Goal: Task Accomplishment & Management: Manage account settings

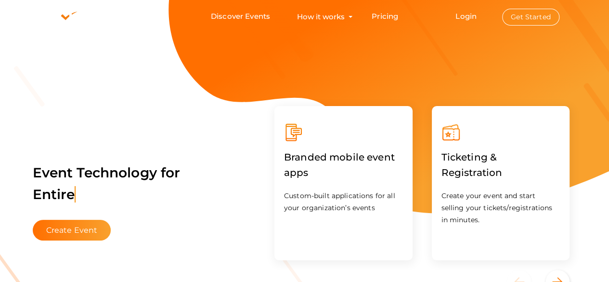
click at [529, 13] on button "Get Started" at bounding box center [530, 17] width 57 height 17
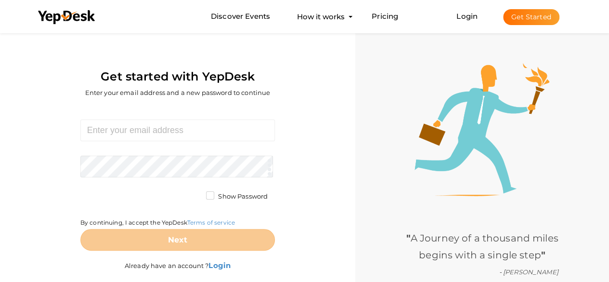
click at [536, 17] on button "Get Started" at bounding box center [531, 17] width 56 height 16
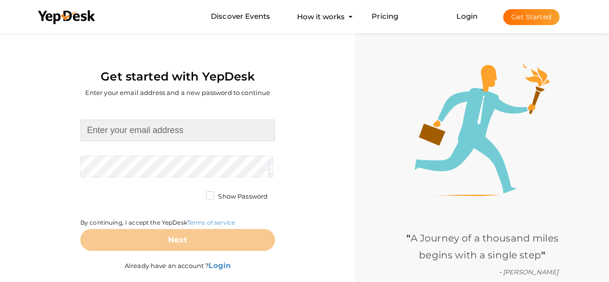
click at [169, 133] on input at bounding box center [177, 130] width 195 height 22
paste input "[EMAIL_ADDRESS][DOMAIN_NAME]"
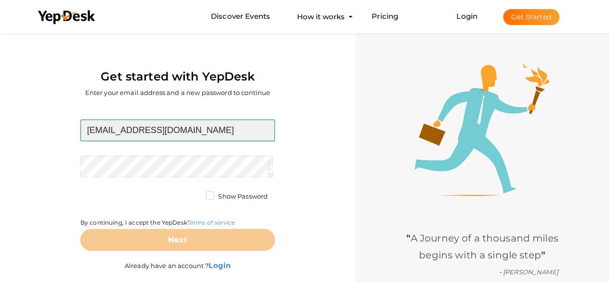
type input "[EMAIL_ADDRESS][DOMAIN_NAME]"
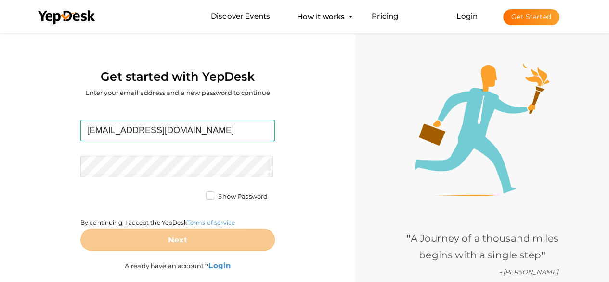
click at [179, 166] on form "viralpitch@tutamail.com Required. Invalid email. Checking You already have a Ye…" at bounding box center [177, 184] width 195 height 131
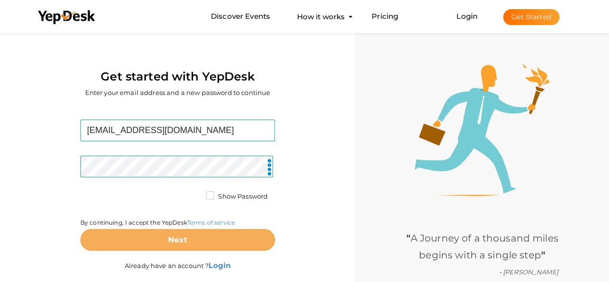
click at [181, 237] on b "Next" at bounding box center [178, 239] width 20 height 9
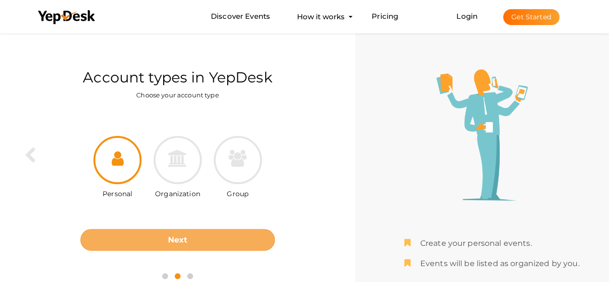
click at [179, 232] on button "Next" at bounding box center [177, 240] width 195 height 22
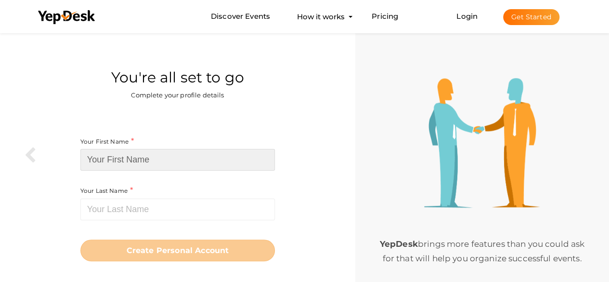
click at [191, 160] on input at bounding box center [177, 160] width 195 height 22
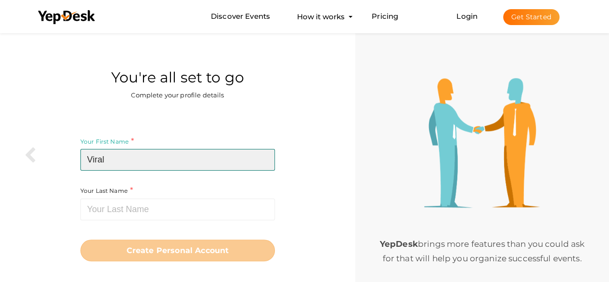
type input "Viral"
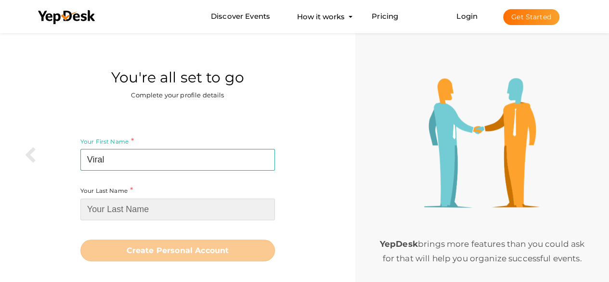
click at [173, 203] on input at bounding box center [177, 209] width 195 height 22
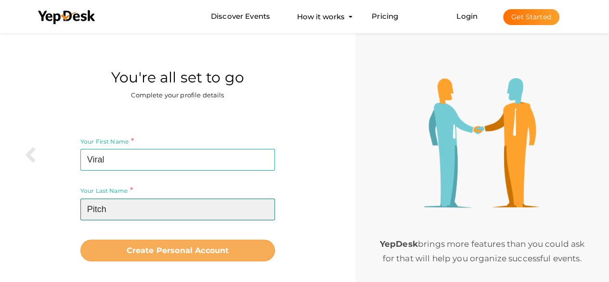
type input "Pitch"
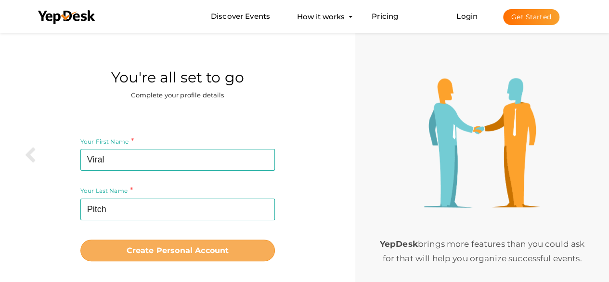
click at [163, 252] on b "Create Personal Account" at bounding box center [178, 250] width 103 height 9
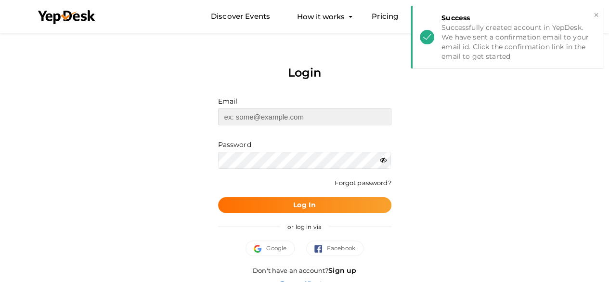
type input "[EMAIL_ADDRESS][DOMAIN_NAME]"
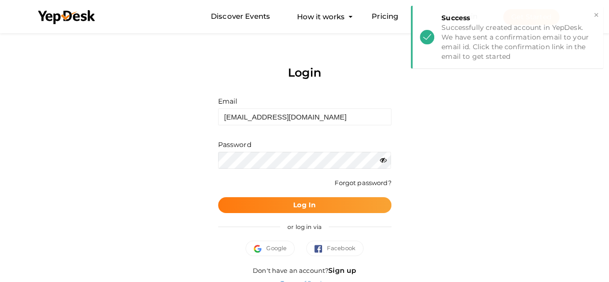
click at [308, 211] on button "Log In" at bounding box center [304, 205] width 173 height 16
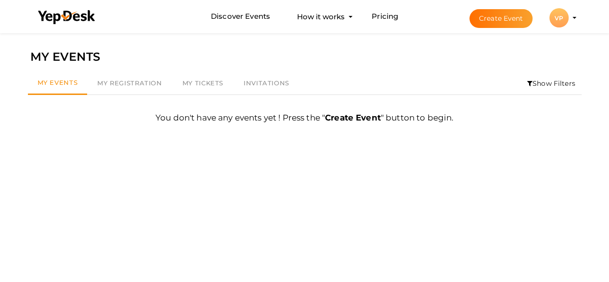
click at [577, 22] on li "Create Event VP VP Viral Pitch viralpitch@tutamail.com Personal Profile My Even…" at bounding box center [514, 17] width 129 height 35
click at [573, 19] on li "Create Event VP VP Viral Pitch viralpitch@tutamail.com Personal Profile My Even…" at bounding box center [514, 17] width 129 height 35
click at [562, 22] on div "VP" at bounding box center [559, 17] width 19 height 19
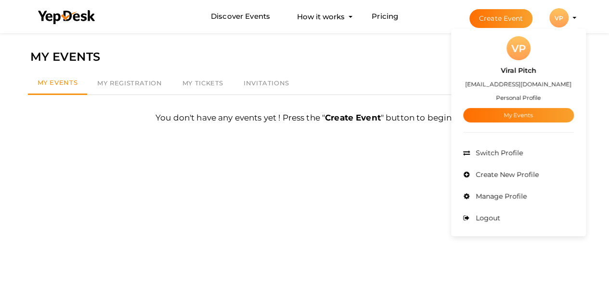
click at [311, 156] on div "Filter MY EVENTS My Events My Registration My Tickets Invitations Show Filters …" at bounding box center [305, 172] width 564 height 282
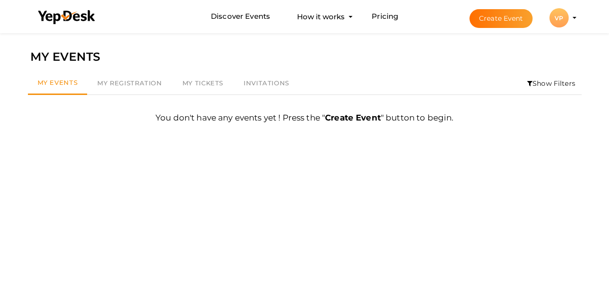
click at [560, 9] on div "VP" at bounding box center [559, 17] width 19 height 19
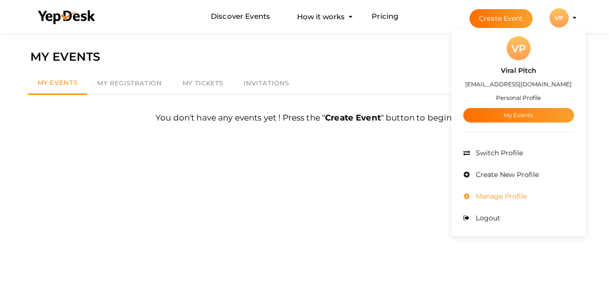
click at [494, 201] on li "Manage Profile" at bounding box center [518, 196] width 111 height 22
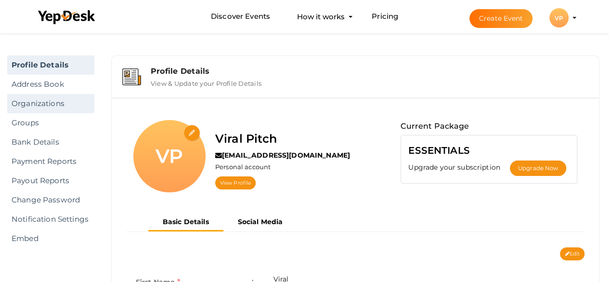
click at [25, 101] on link "Organizations" at bounding box center [50, 103] width 87 height 19
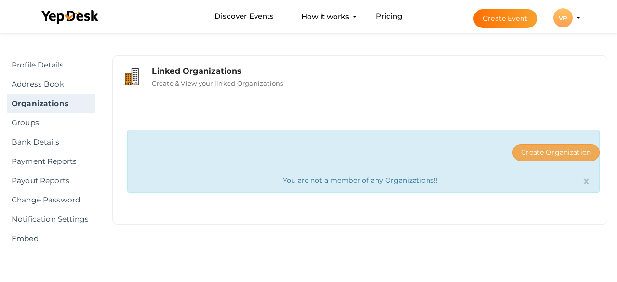
click at [565, 150] on button "Create Organization" at bounding box center [555, 152] width 87 height 17
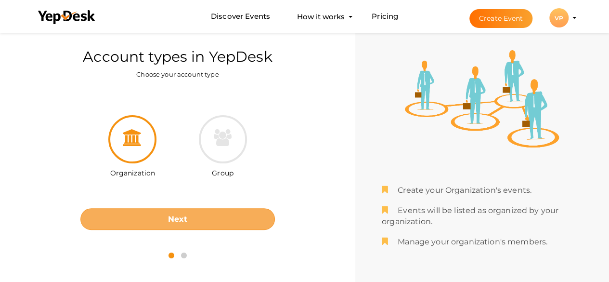
scroll to position [21, 0]
click at [163, 214] on button "Next" at bounding box center [177, 219] width 195 height 22
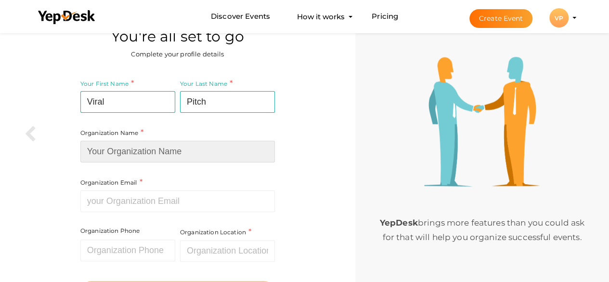
click at [211, 159] on input at bounding box center [177, 152] width 195 height 22
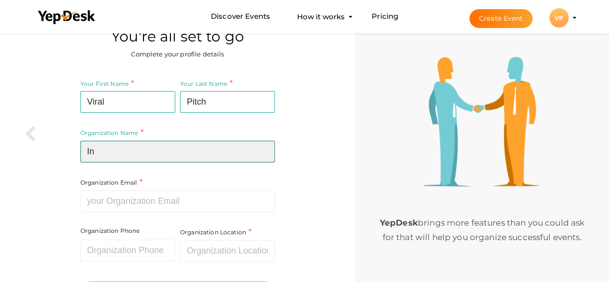
type input "I"
type input "Viral Pitch"
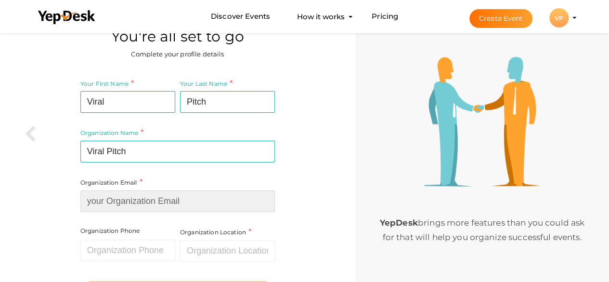
click at [173, 193] on div "Organization Email Required. Invalid email." at bounding box center [177, 194] width 195 height 35
paste input "[EMAIL_ADDRESS][DOMAIN_NAME]"
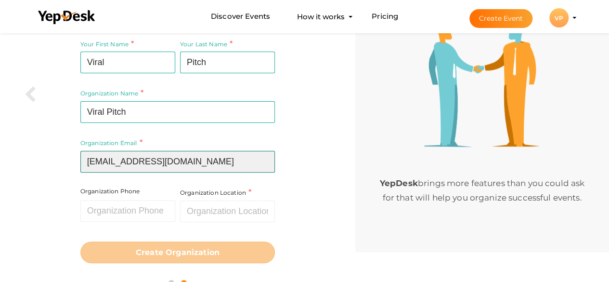
scroll to position [75, 0]
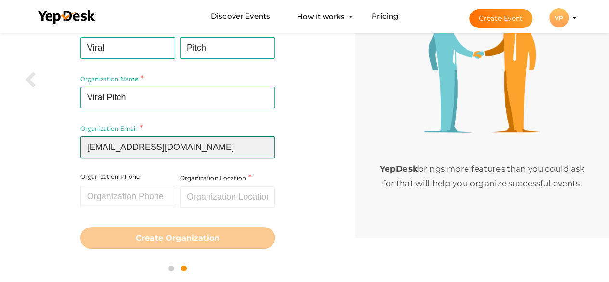
type input "[EMAIL_ADDRESS][DOMAIN_NAME]"
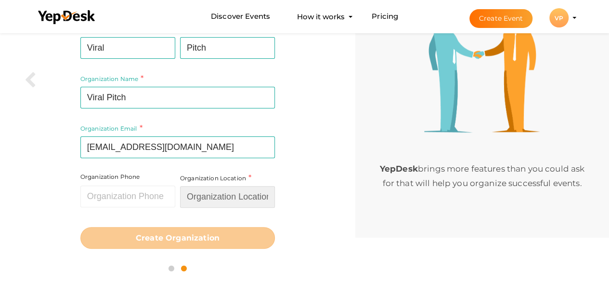
click at [209, 194] on input "text" at bounding box center [227, 197] width 95 height 22
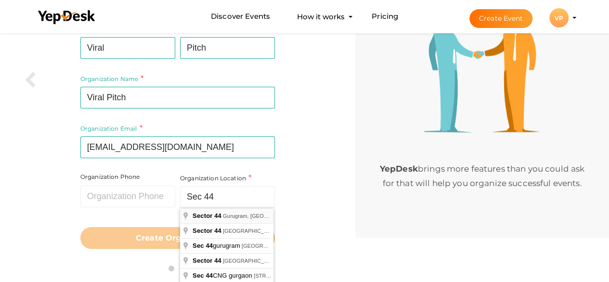
type input "Sector 44, Gurugram, Haryana, India"
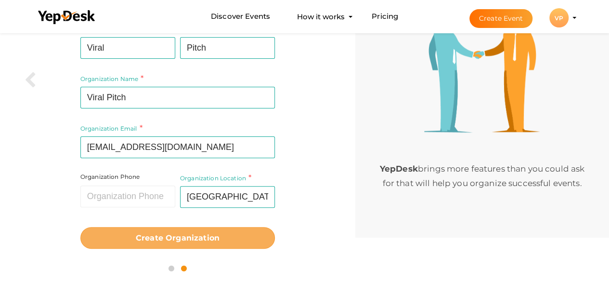
click at [196, 233] on b "Create Organization" at bounding box center [178, 237] width 84 height 9
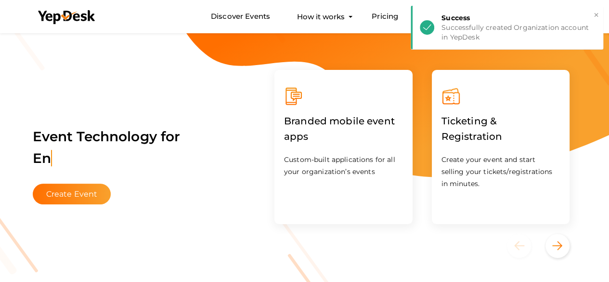
scroll to position [19, 0]
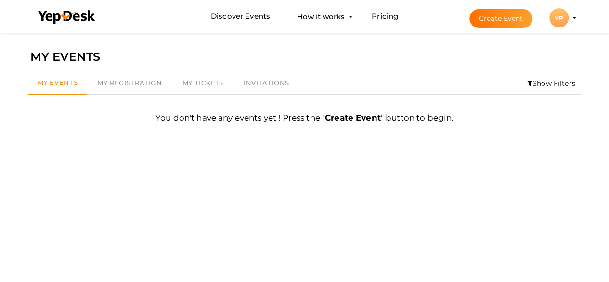
click at [565, 11] on div "VP" at bounding box center [559, 17] width 19 height 19
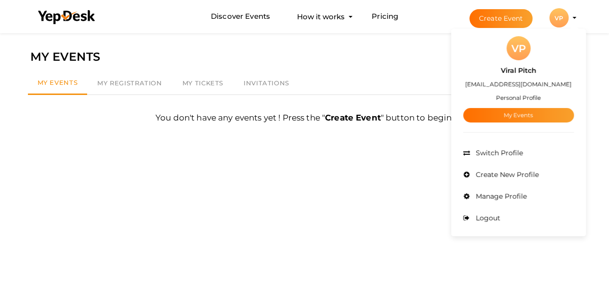
click at [514, 95] on small "Personal Profile" at bounding box center [518, 97] width 45 height 7
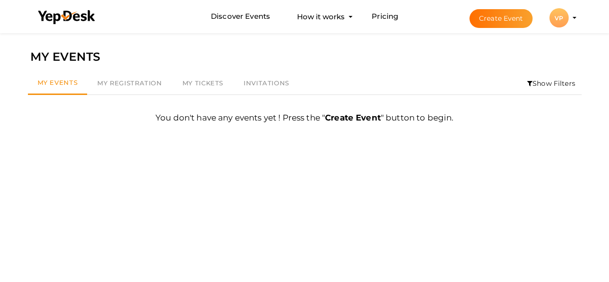
click at [125, 71] on div "My Events My Registration My Tickets Invitations Show Filters By Event Name By …" at bounding box center [305, 83] width 564 height 32
click at [569, 17] on profile-pic "VP" at bounding box center [559, 17] width 19 height 7
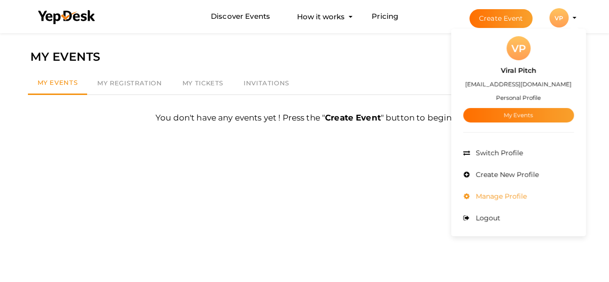
click at [525, 196] on span "Manage Profile" at bounding box center [500, 196] width 53 height 9
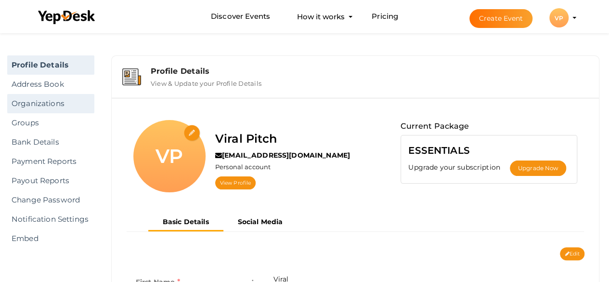
click at [60, 97] on link "Organizations" at bounding box center [50, 103] width 87 height 19
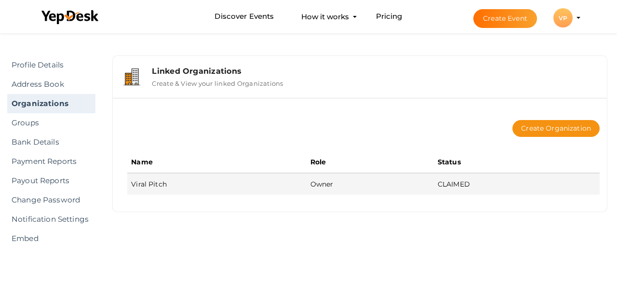
click at [153, 180] on td "Viral Pitch" at bounding box center [216, 184] width 179 height 22
click at [158, 182] on td "Viral Pitch" at bounding box center [216, 184] width 179 height 22
click at [351, 184] on td "Owner" at bounding box center [369, 184] width 127 height 22
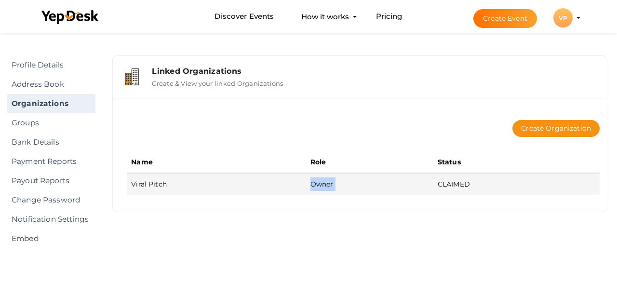
click at [351, 184] on td "Owner" at bounding box center [369, 184] width 127 height 22
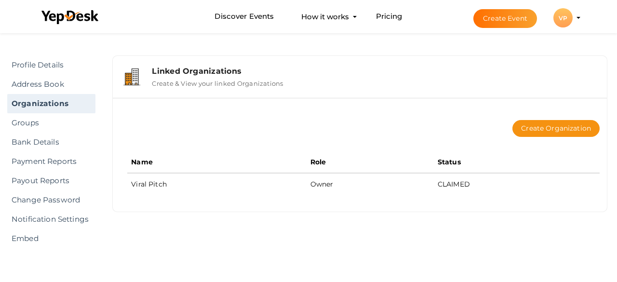
click at [577, 23] on li "Create Event VP VP Viral Pitch [EMAIL_ADDRESS][DOMAIN_NAME] Personal Profile My…" at bounding box center [518, 17] width 129 height 35
click at [574, 18] on button "VP VP Viral Pitch [EMAIL_ADDRESS][DOMAIN_NAME] Personal Profile My Events Admin…" at bounding box center [562, 18] width 25 height 20
click at [574, 18] on button "VP VP Viral Pitch viralpitch@tutamail.com Personal Profile My Events Admin Swit…" at bounding box center [562, 18] width 25 height 20
click at [561, 18] on div "VP" at bounding box center [562, 17] width 19 height 19
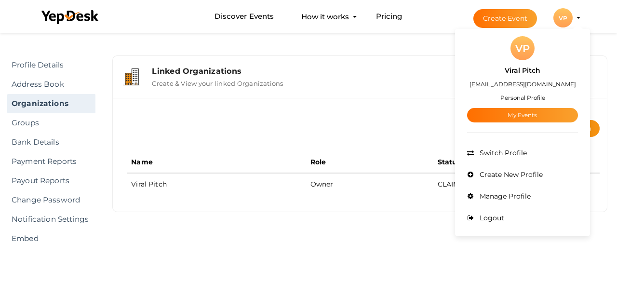
click at [430, 135] on div "Create Organization" at bounding box center [363, 128] width 472 height 46
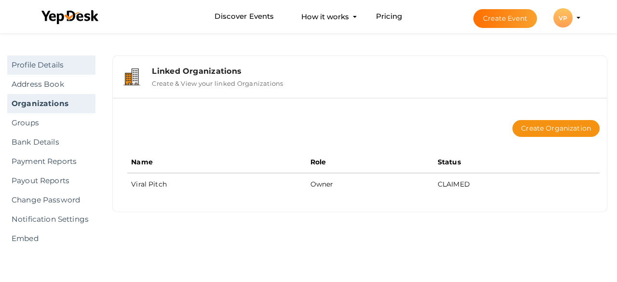
click at [49, 65] on link "Profile Details" at bounding box center [51, 64] width 88 height 19
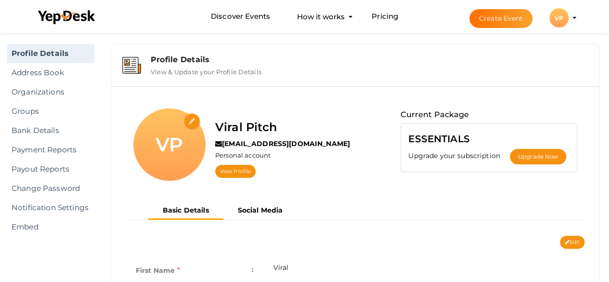
scroll to position [11, 0]
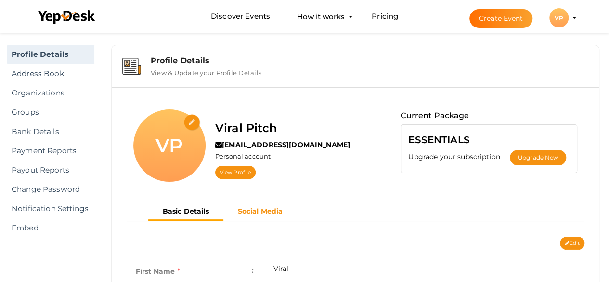
click at [267, 211] on b "Social Media" at bounding box center [260, 211] width 45 height 9
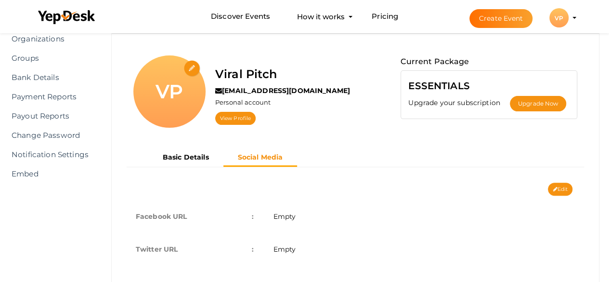
scroll to position [100, 0]
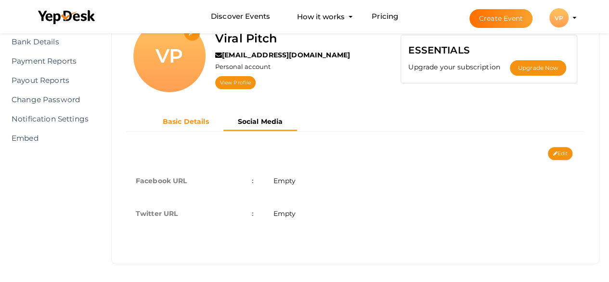
click at [199, 123] on b "Basic Details" at bounding box center [186, 121] width 46 height 9
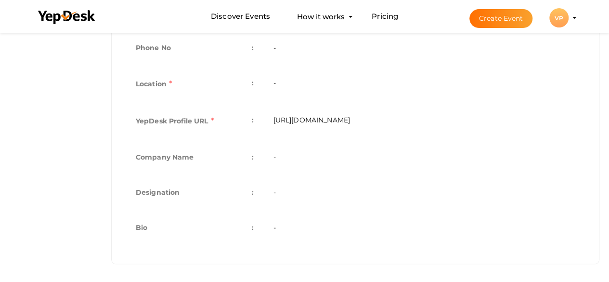
scroll to position [18, 0]
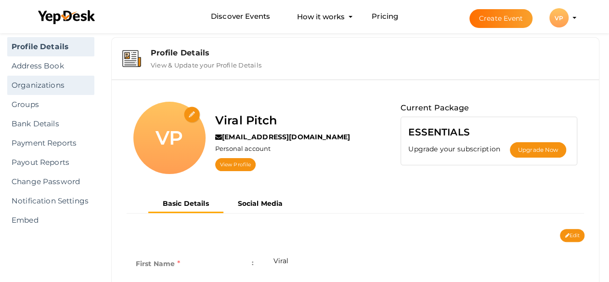
click at [50, 86] on link "Organizations" at bounding box center [50, 85] width 87 height 19
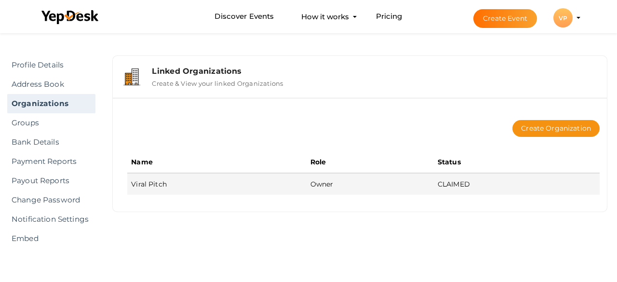
click at [499, 185] on td "CLAIMED" at bounding box center [517, 184] width 166 height 22
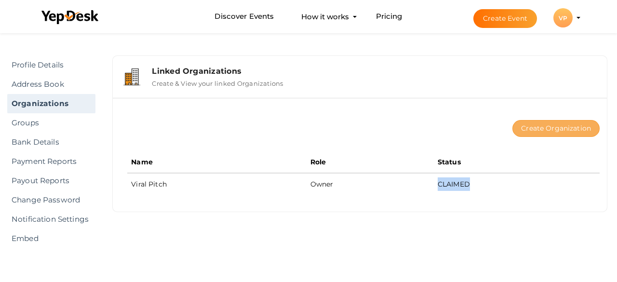
click at [545, 128] on button "Create Organization" at bounding box center [555, 128] width 87 height 17
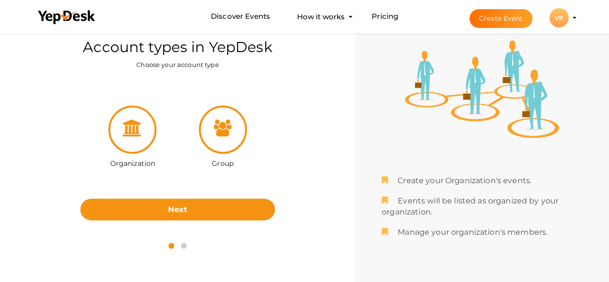
scroll to position [31, 0]
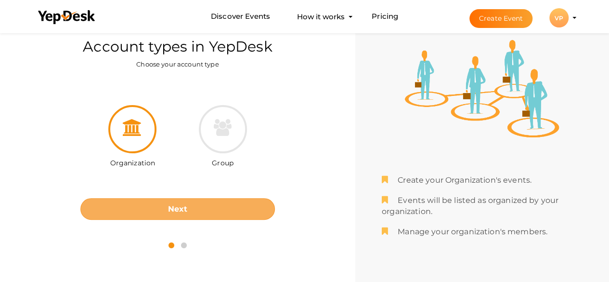
click at [188, 210] on button "Next" at bounding box center [177, 209] width 195 height 22
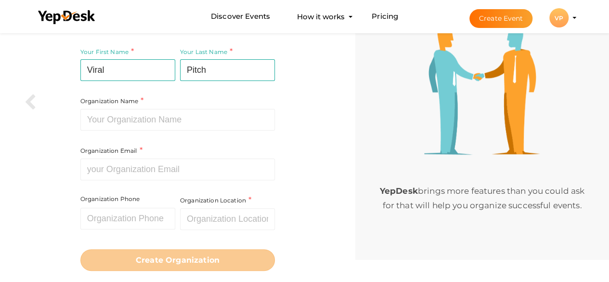
scroll to position [75, 0]
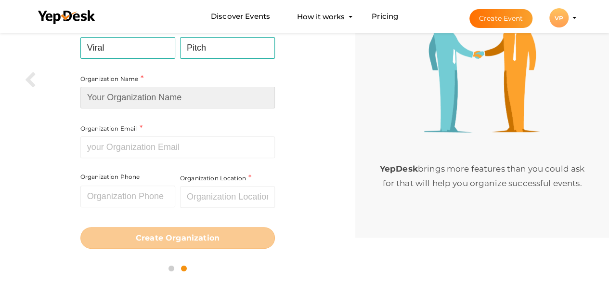
click at [172, 106] on input at bounding box center [177, 98] width 195 height 22
type input "Viral Pitch"
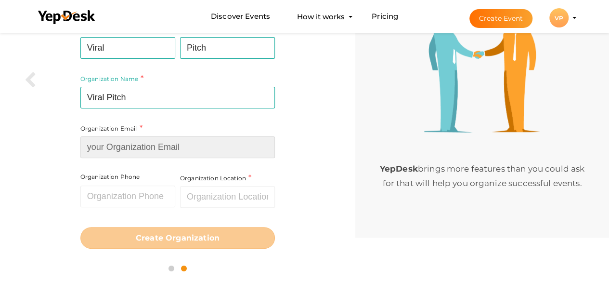
click at [159, 142] on div "Organization Email Required. Invalid email." at bounding box center [177, 140] width 195 height 35
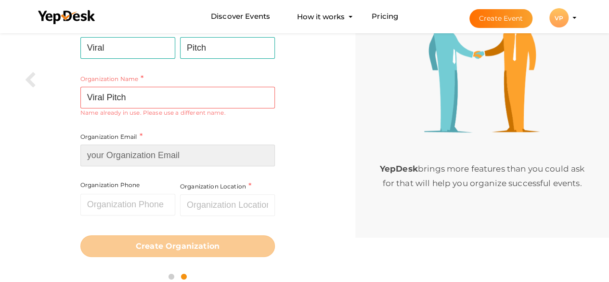
type input "[EMAIL_ADDRESS][DOMAIN_NAME]"
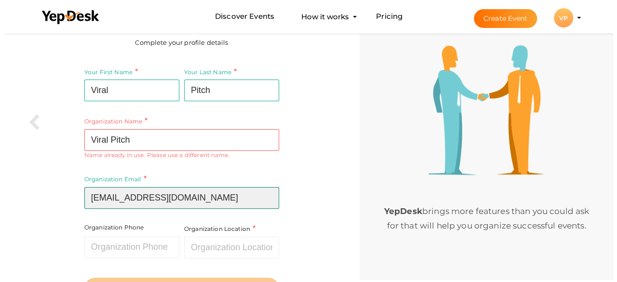
scroll to position [0, 0]
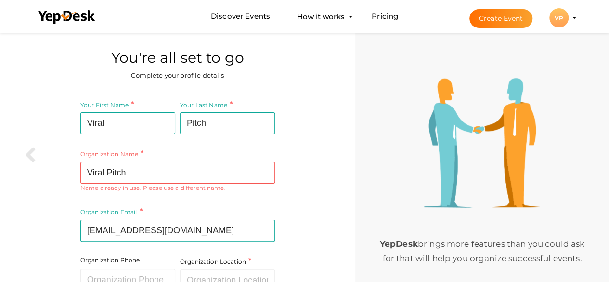
click at [567, 21] on div "VP" at bounding box center [559, 17] width 19 height 19
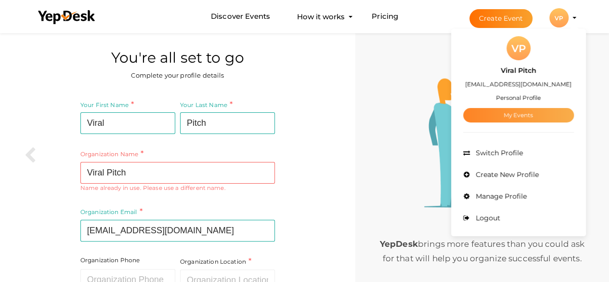
click at [514, 117] on link "My Events" at bounding box center [518, 115] width 111 height 14
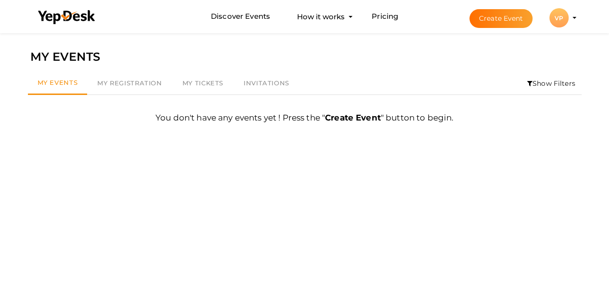
click at [561, 20] on div "VP" at bounding box center [559, 17] width 19 height 19
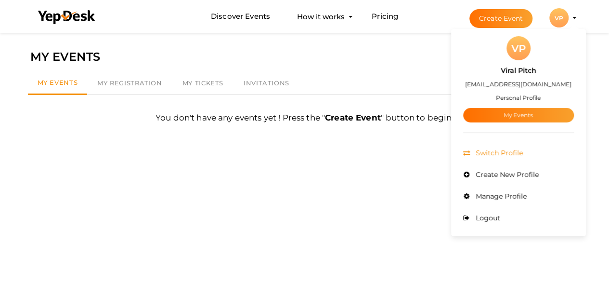
click at [499, 154] on span "Switch Profile" at bounding box center [499, 152] width 50 height 9
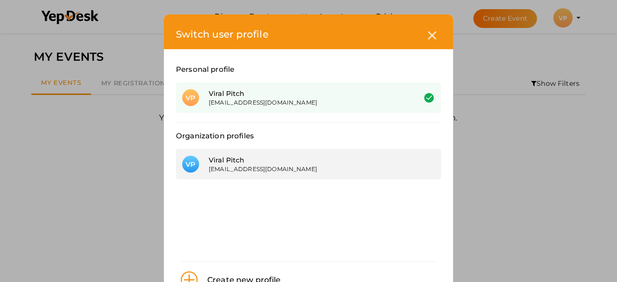
click at [286, 164] on div "Viral Pitch" at bounding box center [305, 160] width 192 height 10
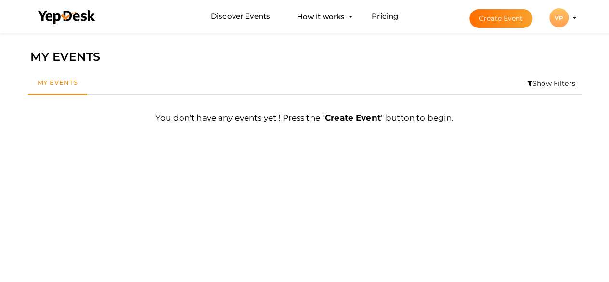
click at [573, 14] on li "Create Event VP VP Viral Pitch viralpitch@tutamail.com Organization Profile My …" at bounding box center [514, 17] width 129 height 35
click at [561, 22] on div "VP" at bounding box center [559, 17] width 19 height 19
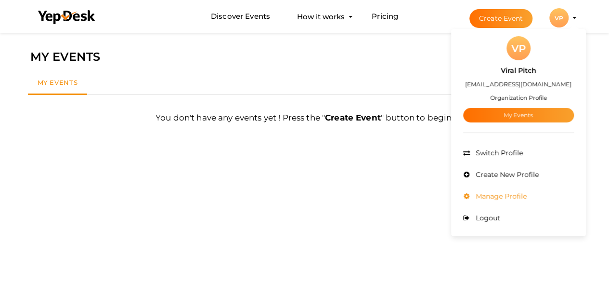
click at [503, 198] on span "Manage Profile" at bounding box center [500, 196] width 53 height 9
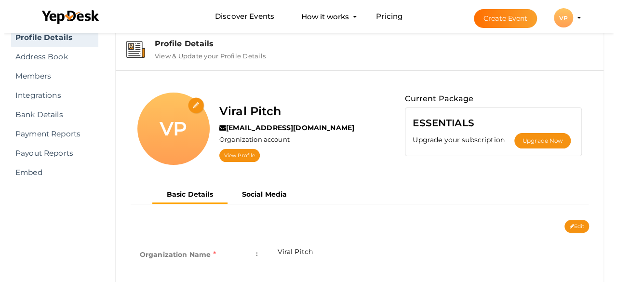
scroll to position [33, 0]
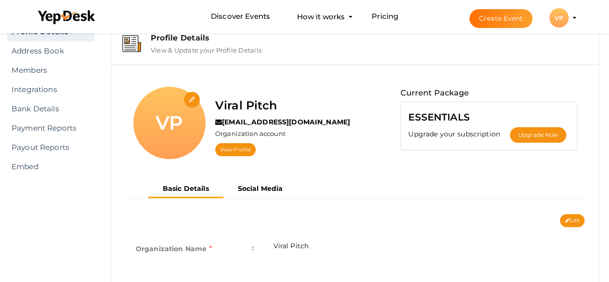
click at [191, 99] on input "file" at bounding box center [192, 100] width 17 height 17
type input "C:\fakepath\viral pitch logo.jpg"
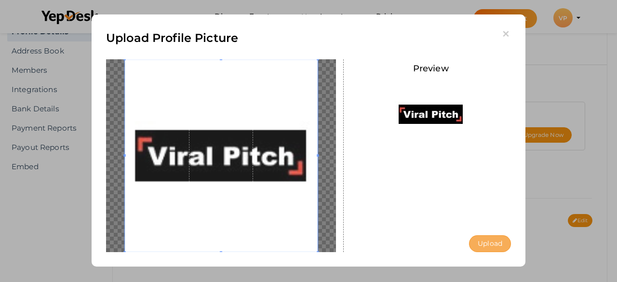
click at [489, 241] on button "Upload" at bounding box center [490, 243] width 42 height 17
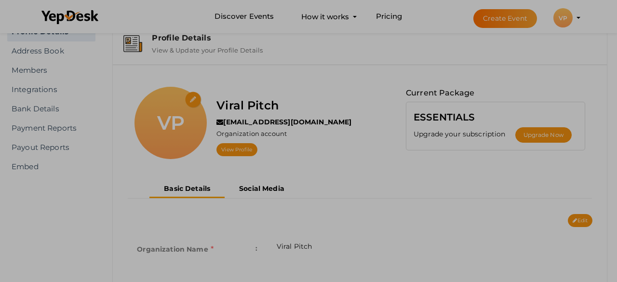
scroll to position [0, 0]
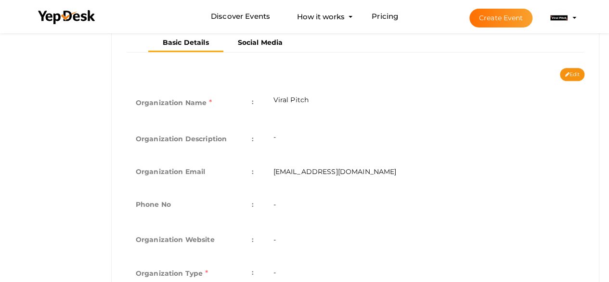
scroll to position [187, 0]
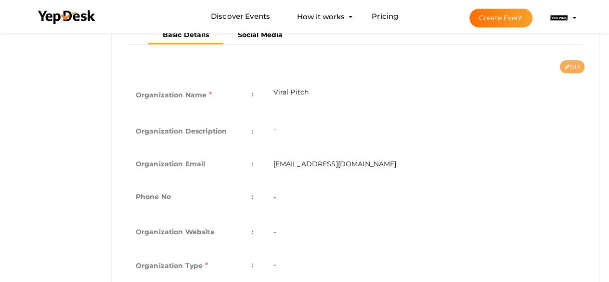
click at [569, 63] on button "Edit" at bounding box center [572, 66] width 25 height 13
type input "Viral Pitch"
type input "[EMAIL_ADDRESS][DOMAIN_NAME]"
select select "9"
type input "[GEOGRAPHIC_DATA], [GEOGRAPHIC_DATA], [GEOGRAPHIC_DATA]"
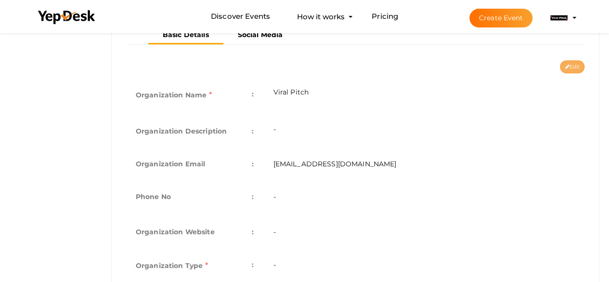
type input "Viral Pitch1"
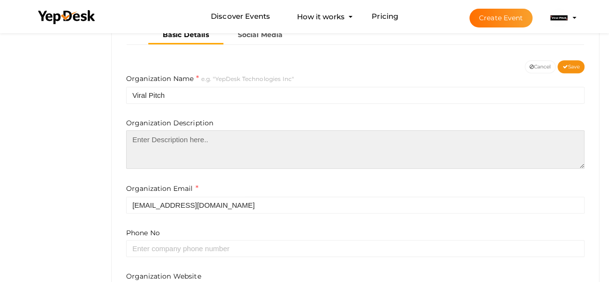
click at [206, 131] on textarea at bounding box center [355, 149] width 459 height 39
paste textarea "[DOMAIN_NAME] is a cutting-edge influencer marketing platform based in [GEOGRAP…"
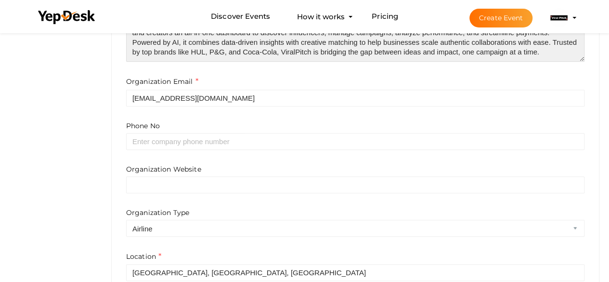
scroll to position [301, 0]
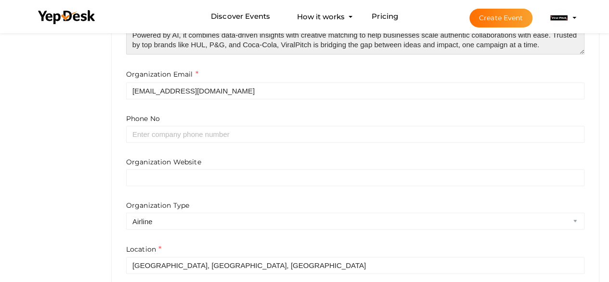
type textarea "[DOMAIN_NAME] is a cutting-edge influencer marketing platform based in [GEOGRAP…"
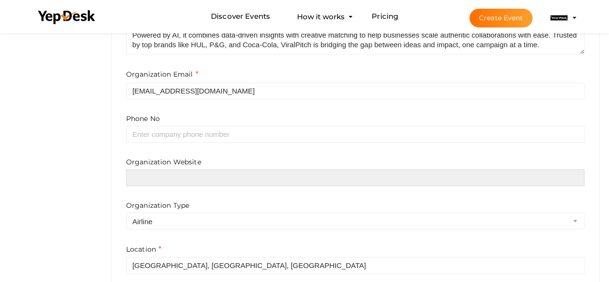
click at [202, 171] on input "text" at bounding box center [355, 177] width 459 height 17
paste input "https://viralpitch.co/"
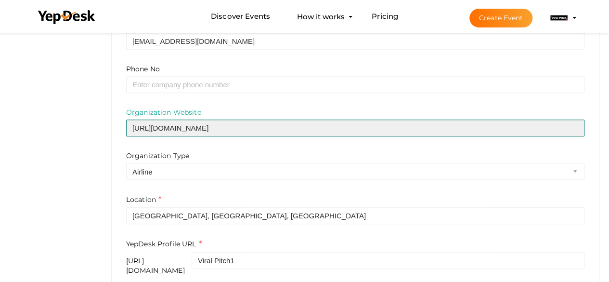
scroll to position [390, 0]
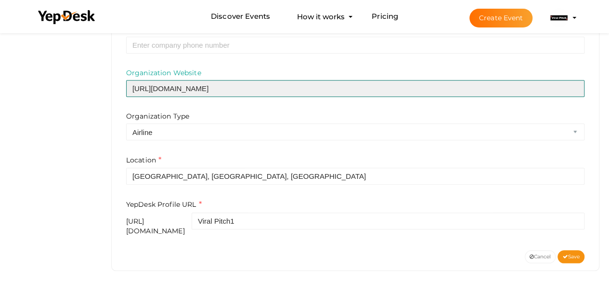
type input "https://viralpitch.co/"
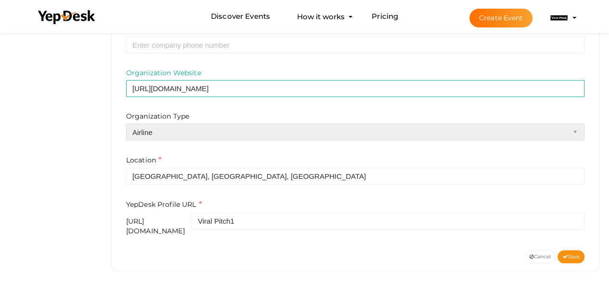
click at [310, 124] on select "Airline Corporation Educational Organization Government Organization Local Busi…" at bounding box center [355, 131] width 459 height 17
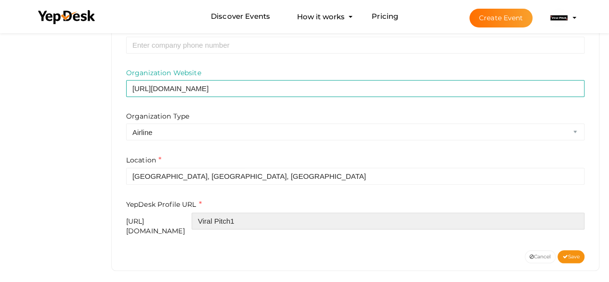
click at [302, 221] on input "Viral Pitch1" at bounding box center [388, 220] width 393 height 17
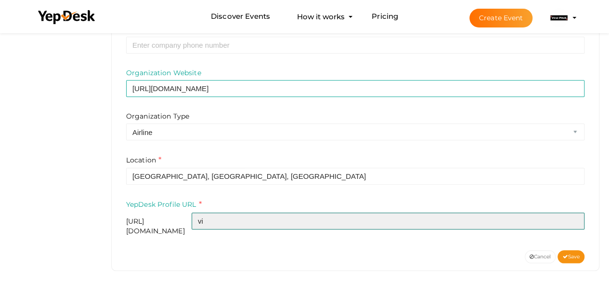
type input "v"
type input "influencer-marketing-platform"
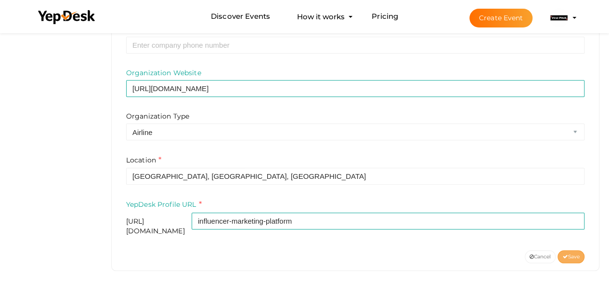
click at [570, 253] on span "Save" at bounding box center [571, 256] width 17 height 6
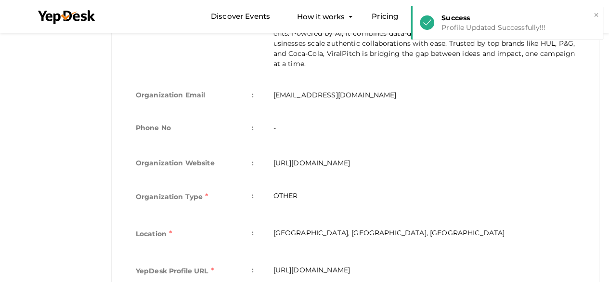
scroll to position [0, 0]
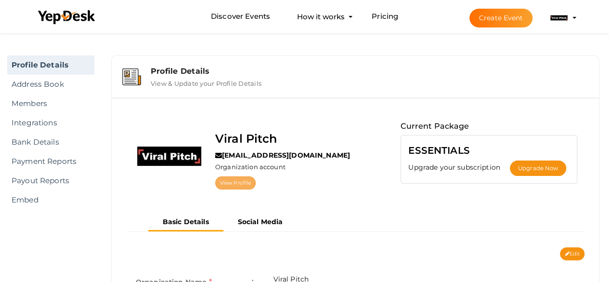
click at [236, 182] on link "View Profile" at bounding box center [235, 182] width 40 height 13
